Goal: Find specific page/section: Find specific page/section

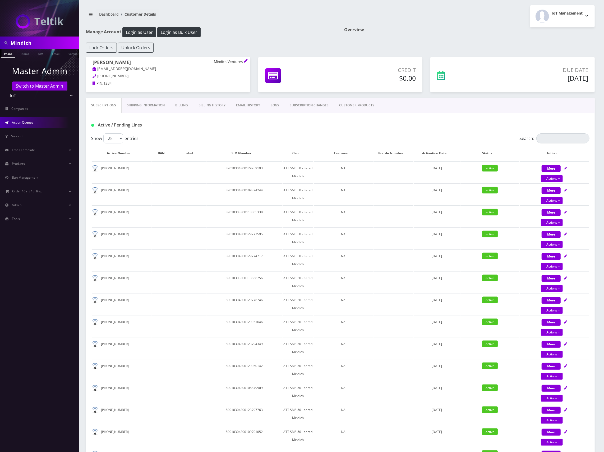
click at [38, 118] on link "Action Queues" at bounding box center [39, 122] width 79 height 11
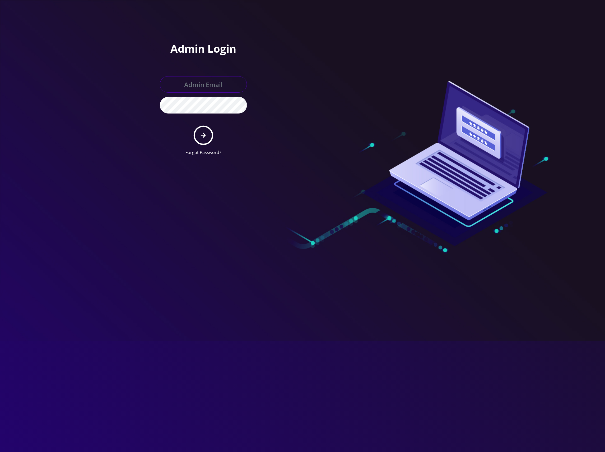
type input "master@britewireless.com"
click at [205, 133] on icon "submit" at bounding box center [203, 135] width 5 height 6
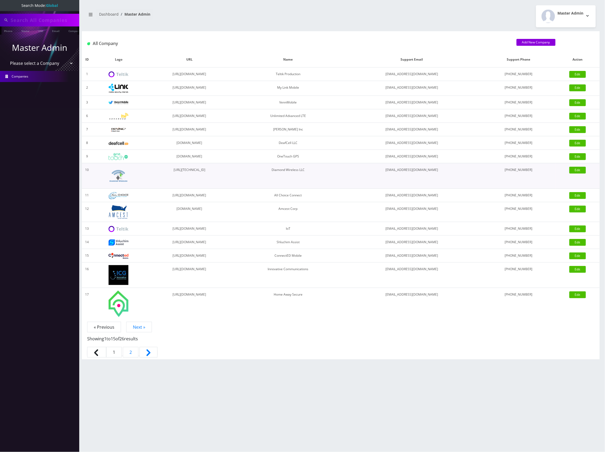
type input "Mindich"
click at [52, 66] on select "Please select a Company Teltik Production My Link Mobile VennMobile Unlimited A…" at bounding box center [39, 64] width 67 height 10
select select "13"
click at [6, 59] on select "Please select a Company Teltik Production My Link Mobile VennMobile Unlimited A…" at bounding box center [39, 64] width 67 height 10
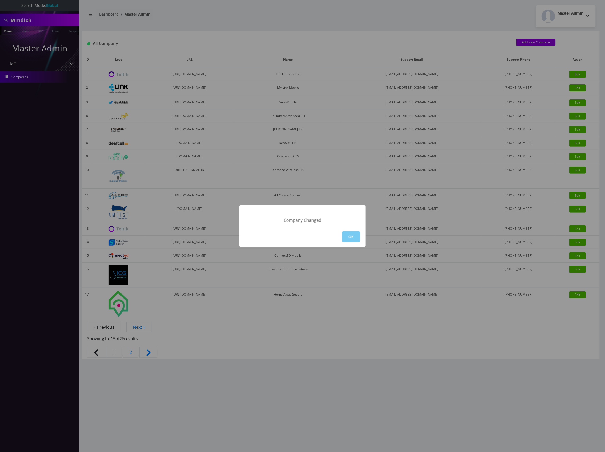
click at [353, 233] on button "OK" at bounding box center [351, 236] width 18 height 11
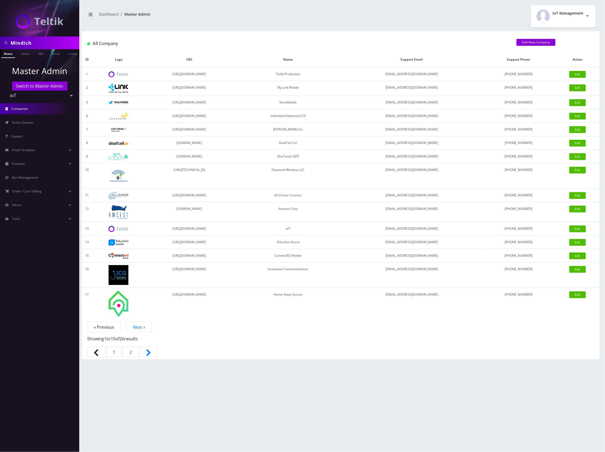
click at [27, 109] on span "Companies" at bounding box center [20, 108] width 17 height 4
click at [25, 123] on span "Action Queues" at bounding box center [22, 122] width 21 height 4
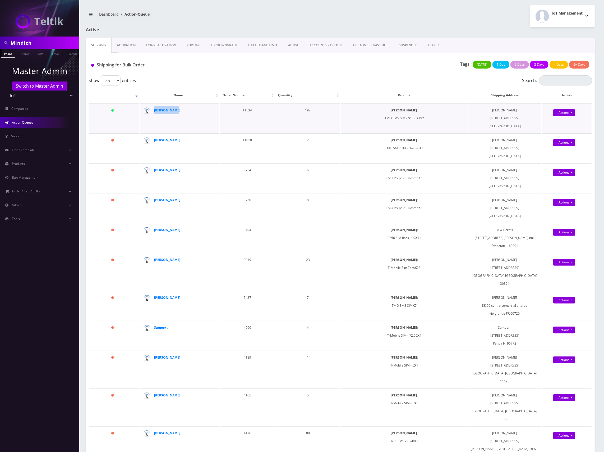
drag, startPoint x: 184, startPoint y: 112, endPoint x: 150, endPoint y: 110, distance: 33.9
click at [212, 106] on div "[PERSON_NAME]" at bounding box center [212, 106] width 0 height 0
copy div "[PERSON_NAME]"
click at [186, 114] on div "[PERSON_NAME]" at bounding box center [180, 110] width 52 height 8
drag, startPoint x: 184, startPoint y: 112, endPoint x: 155, endPoint y: 114, distance: 29.6
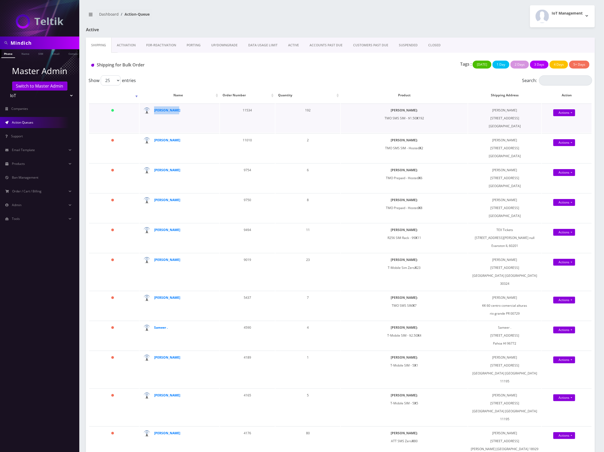
click at [155, 114] on div "[PERSON_NAME]" at bounding box center [180, 110] width 52 height 8
copy strong "[PERSON_NAME]"
